Goal: Find specific page/section: Find specific page/section

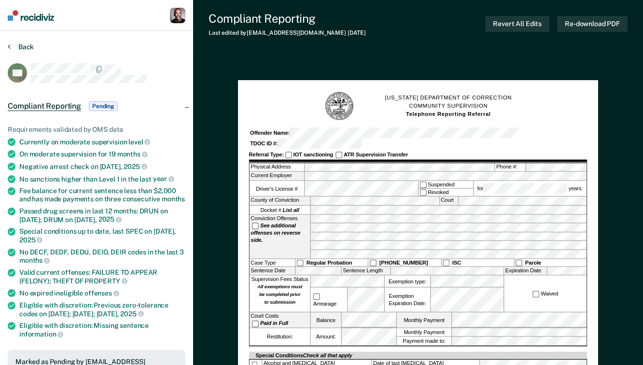
click at [27, 49] on button "Back" at bounding box center [21, 46] width 26 height 9
click at [21, 43] on button "Back" at bounding box center [21, 46] width 26 height 9
click at [20, 44] on button "Back" at bounding box center [21, 46] width 26 height 9
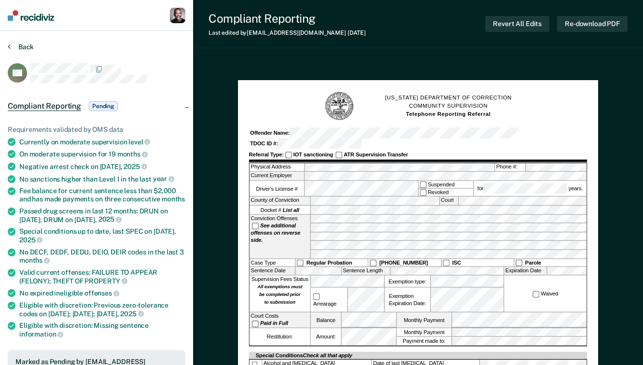
click at [20, 44] on button "Back" at bounding box center [21, 46] width 26 height 9
click at [17, 43] on button "Back" at bounding box center [21, 46] width 26 height 9
click at [15, 45] on button "Back" at bounding box center [21, 46] width 26 height 9
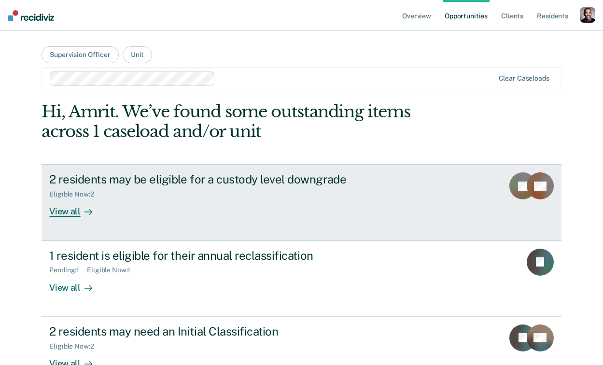
click at [73, 211] on div "View all" at bounding box center [76, 207] width 54 height 19
